Goal: Task Accomplishment & Management: Manage account settings

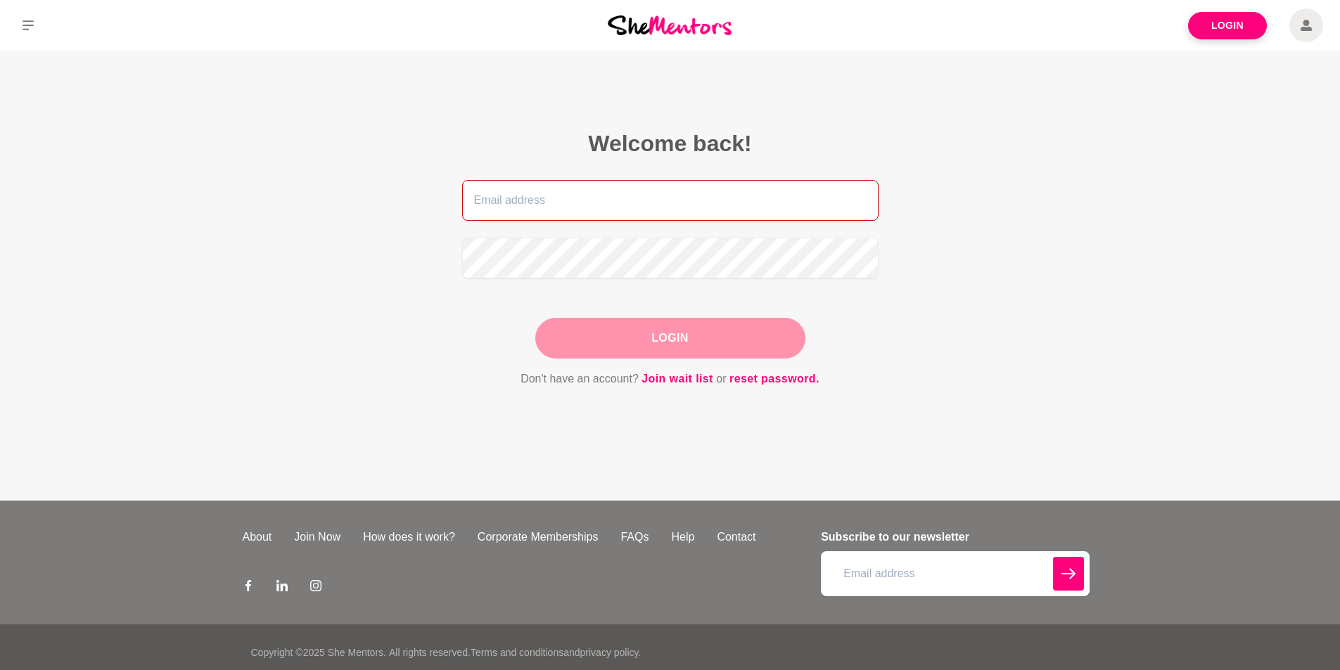
type input "[DOMAIN_NAME][EMAIL_ADDRESS][DOMAIN_NAME]"
click at [725, 340] on button "Login" at bounding box center [670, 338] width 270 height 41
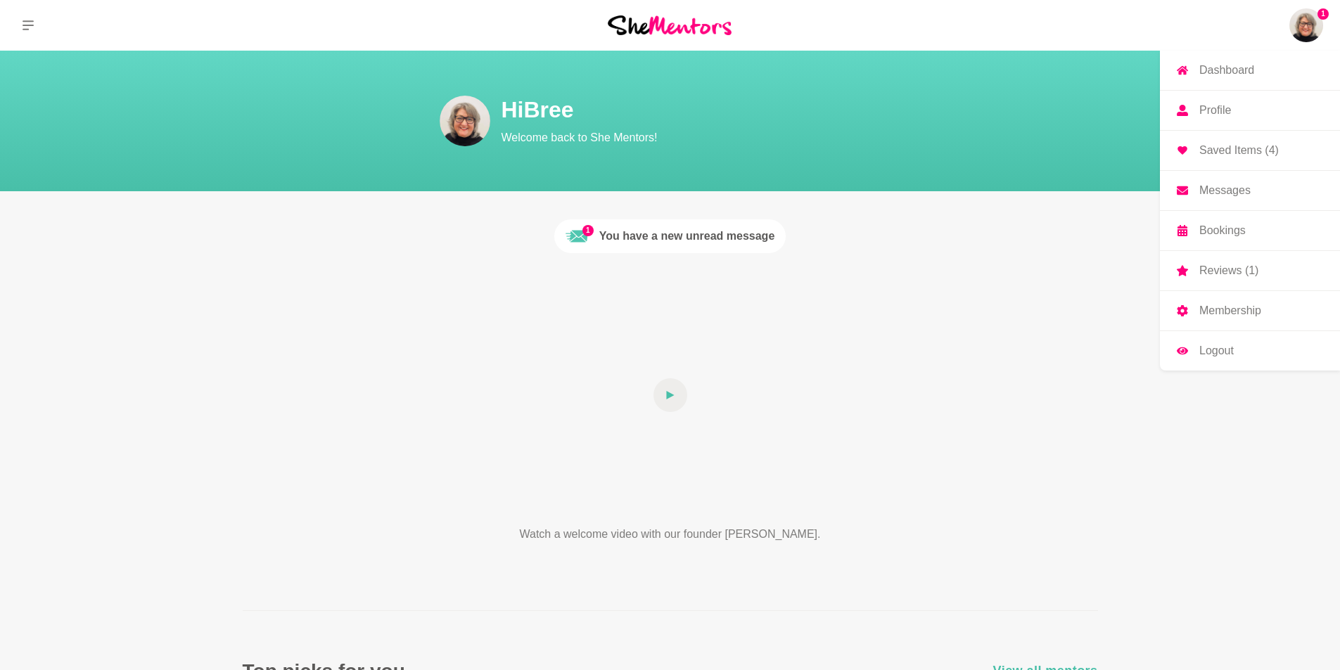
click at [1299, 23] on img at bounding box center [1306, 25] width 34 height 34
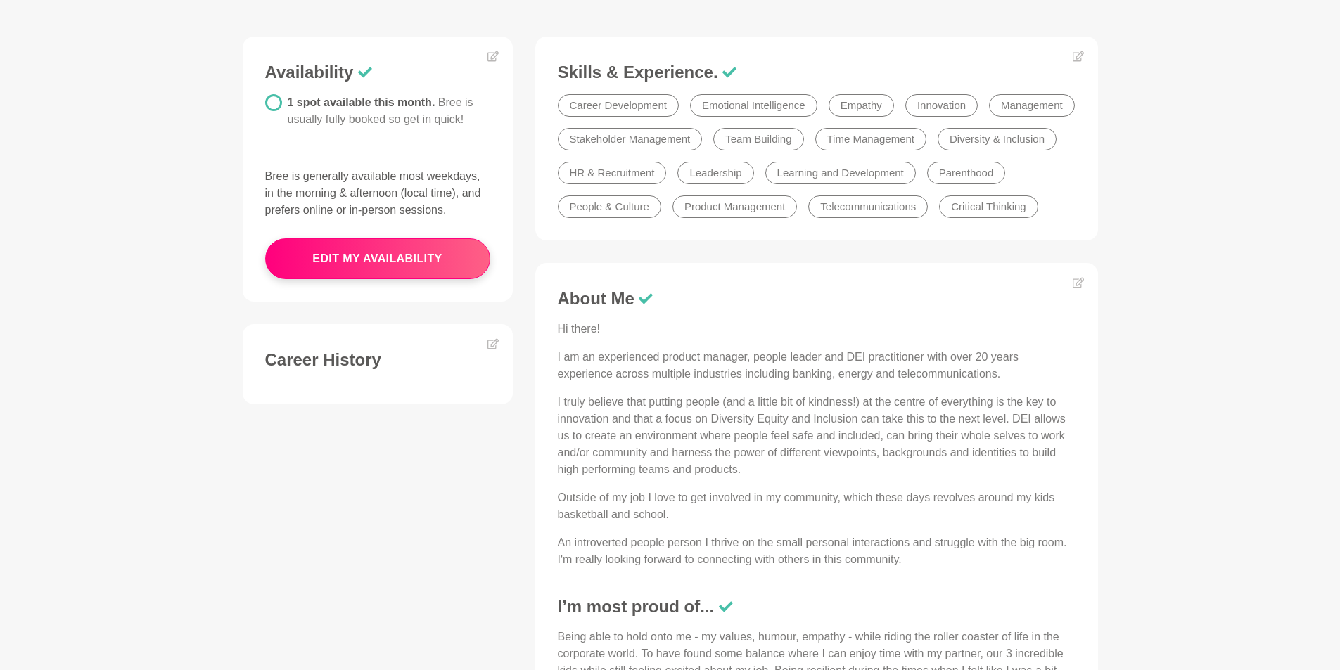
scroll to position [352, 0]
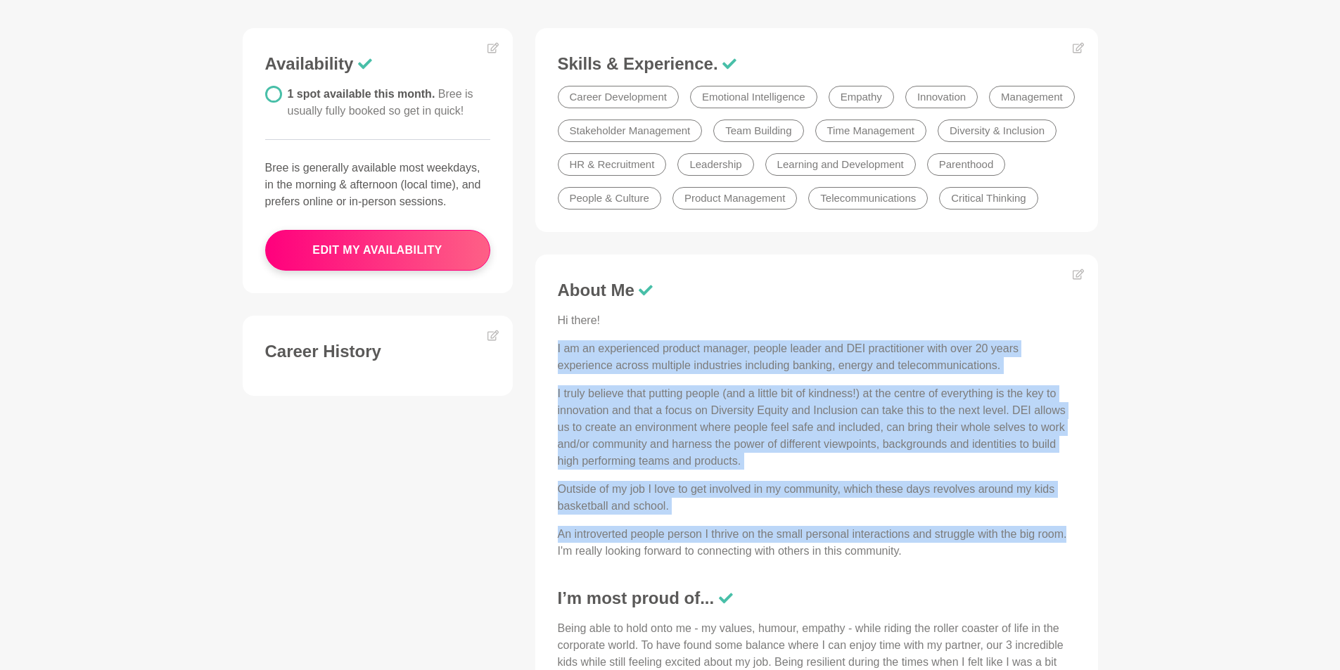
drag, startPoint x: 1066, startPoint y: 533, endPoint x: 556, endPoint y: 342, distance: 544.7
click at [556, 342] on div "About Me Hi there! I am an experienced product manager, people leader and DEI p…" at bounding box center [816, 538] width 535 height 516
copy div "I am an experienced product manager, people leader and DEI practitioner with ov…"
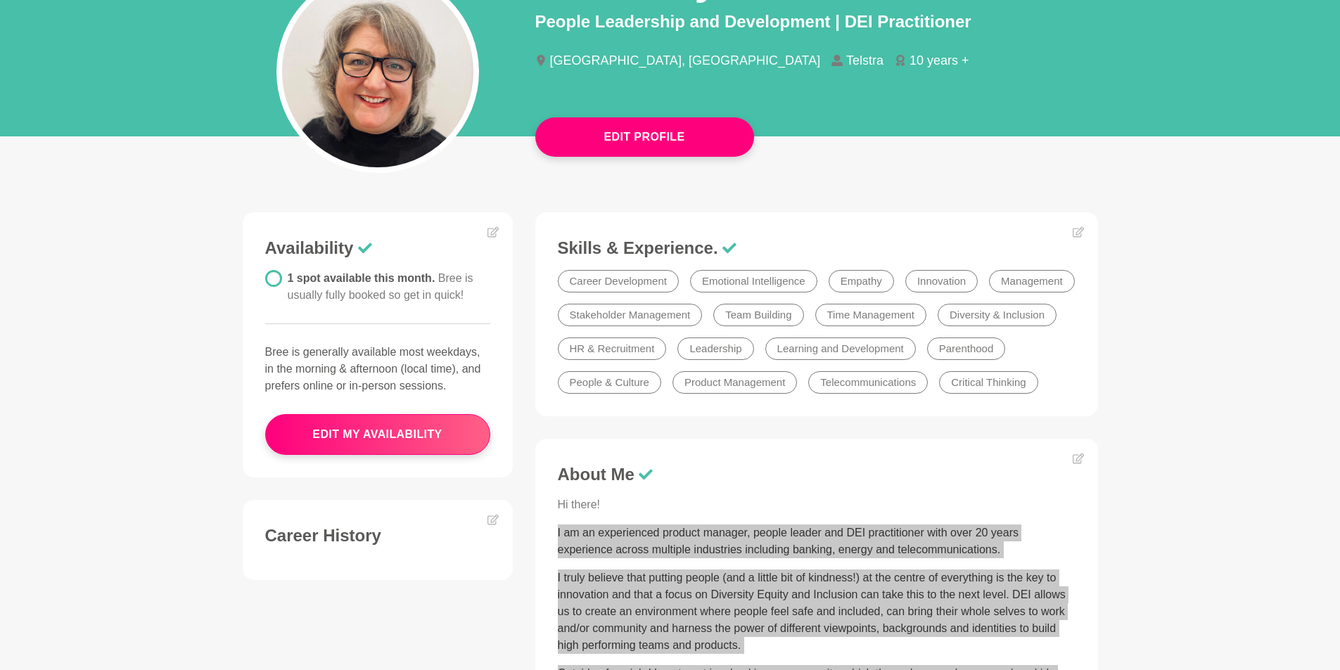
scroll to position [0, 0]
